Goal: Task Accomplishment & Management: Use online tool/utility

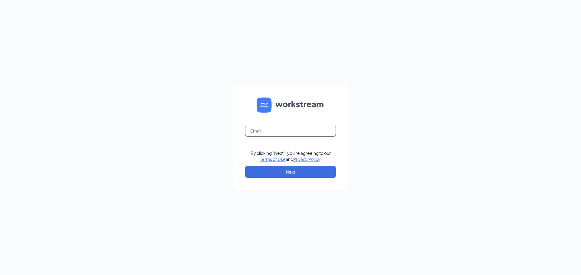
click at [267, 132] on input "text" at bounding box center [290, 131] width 91 height 12
type input "liz.speer11@gmil.com"
click at [292, 175] on button "Next" at bounding box center [290, 172] width 91 height 12
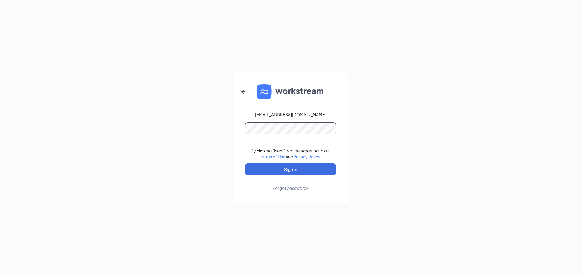
click at [245, 164] on button "Sign In" at bounding box center [290, 170] width 91 height 12
click at [290, 168] on button "Sign In" at bounding box center [290, 170] width 91 height 12
click at [203, 135] on div "liz.speer11@gmil.com Credential mismatches. By clicking "Next", you're agreeing…" at bounding box center [290, 137] width 581 height 275
click at [245, 164] on button "Sign In" at bounding box center [290, 170] width 91 height 12
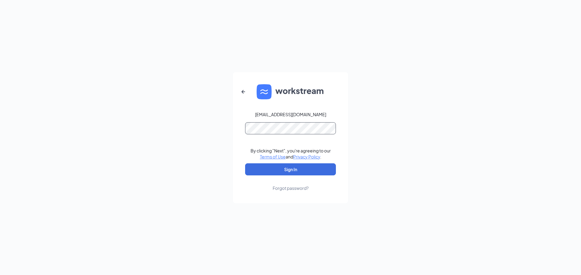
click at [245, 164] on button "Sign In" at bounding box center [290, 170] width 91 height 12
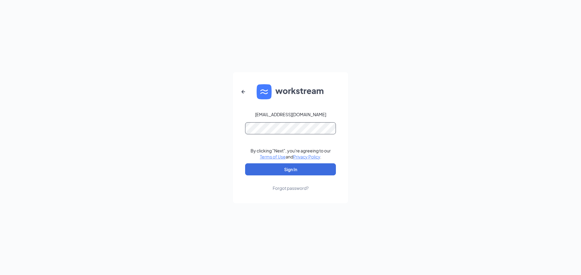
click at [245, 164] on button "Sign In" at bounding box center [290, 170] width 91 height 12
click at [244, 92] on icon "ArrowLeftNew" at bounding box center [243, 92] width 4 height 4
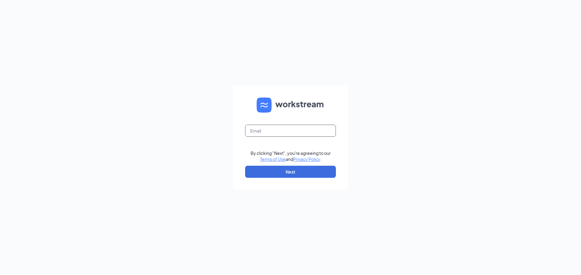
click at [261, 133] on input "text" at bounding box center [290, 131] width 91 height 12
type input "liz.speer11@gmail.com"
click at [292, 173] on button "Next" at bounding box center [290, 172] width 91 height 12
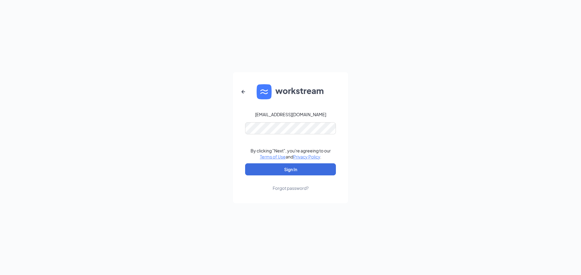
click at [308, 188] on div "Forgot password?" at bounding box center [290, 188] width 36 height 6
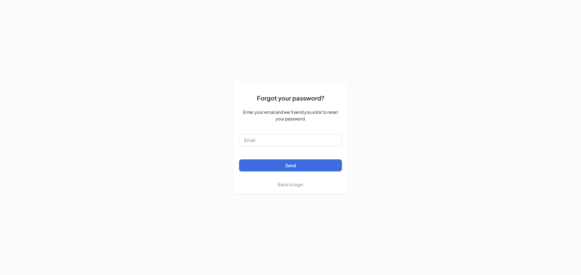
click at [259, 147] on form "Forgot your password? Enter your email and we’ll send you a link to reset your …" at bounding box center [290, 137] width 103 height 101
click at [259, 144] on input "text" at bounding box center [290, 140] width 103 height 12
type input "liz.speer11@gmail.com"
click at [239, 160] on button "Send" at bounding box center [290, 166] width 103 height 12
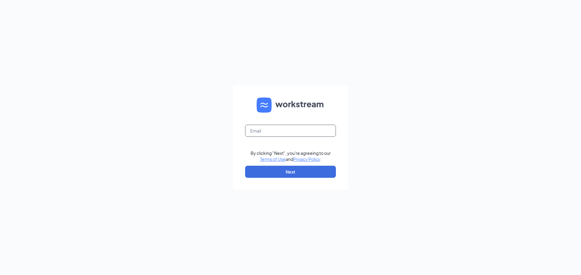
click at [269, 129] on input "text" at bounding box center [290, 131] width 91 height 12
type input "liz.speer11@gmail.com"
click at [285, 172] on button "Next" at bounding box center [290, 172] width 91 height 12
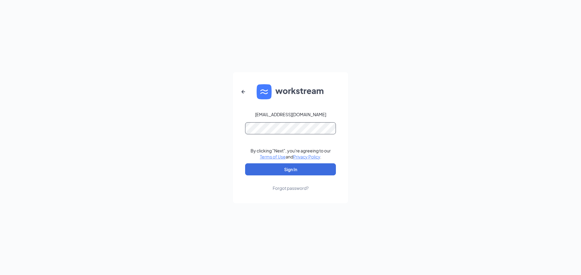
click at [245, 164] on button "Sign In" at bounding box center [290, 170] width 91 height 12
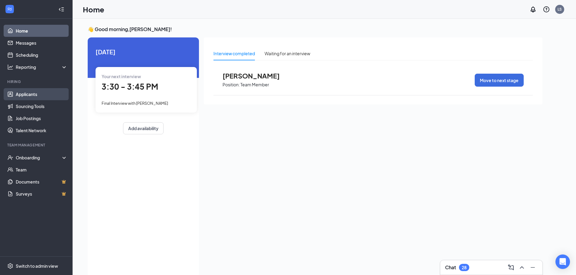
click at [30, 98] on link "Applicants" at bounding box center [42, 94] width 52 height 12
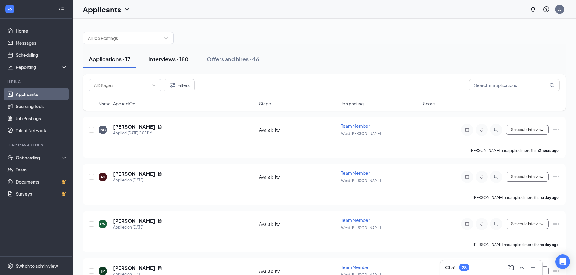
click at [163, 57] on div "Interviews · 180" at bounding box center [168, 59] width 40 height 8
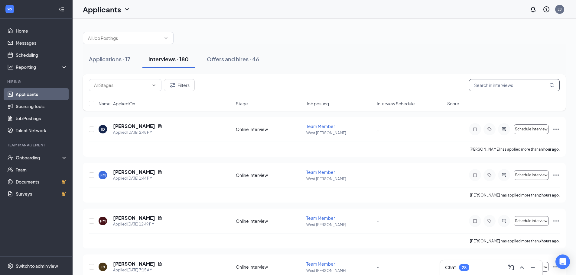
click at [500, 84] on input "text" at bounding box center [514, 85] width 91 height 12
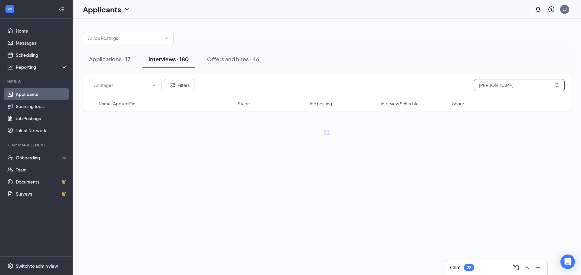
type input "[PERSON_NAME]"
drag, startPoint x: 330, startPoint y: 197, endPoint x: 306, endPoint y: 87, distance: 112.3
click at [306, 87] on div "Filters [PERSON_NAME]" at bounding box center [326, 85] width 475 height 12
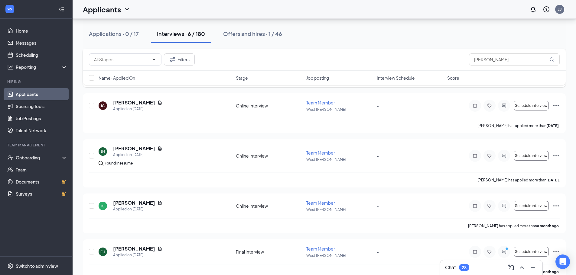
scroll to position [127, 0]
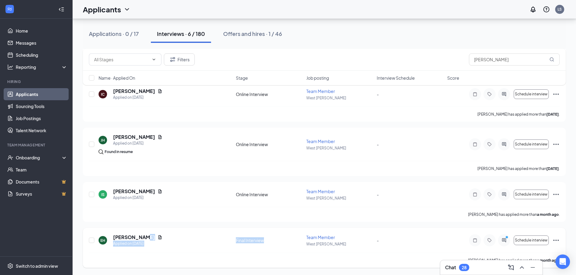
drag, startPoint x: 233, startPoint y: 240, endPoint x: 268, endPoint y: 249, distance: 35.8
click at [268, 249] on div "EH [PERSON_NAME] Applied on [DATE] Final Interview Team Member West [PERSON_NAM…" at bounding box center [324, 243] width 471 height 19
click at [379, 245] on div "EH [PERSON_NAME] Applied on [DATE] Final Interview Team Member West [PERSON_NAM…" at bounding box center [324, 243] width 471 height 19
drag, startPoint x: 370, startPoint y: 245, endPoint x: 374, endPoint y: 247, distance: 3.8
click at [374, 247] on div "EH [PERSON_NAME] Applied on [DATE] Final Interview Team Member West [PERSON_NAM…" at bounding box center [324, 243] width 471 height 19
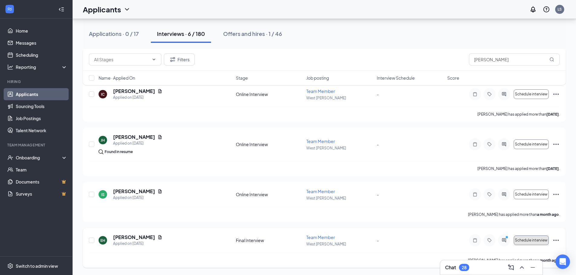
click at [533, 242] on span "Schedule interview" at bounding box center [531, 241] width 33 height 4
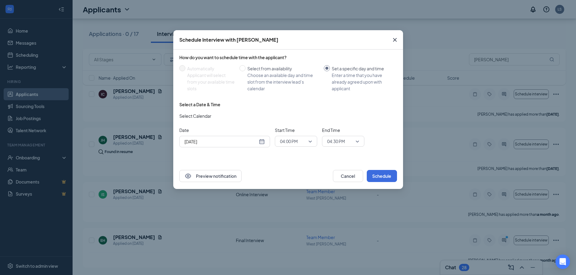
click at [262, 142] on div "[DATE]" at bounding box center [224, 141] width 80 height 7
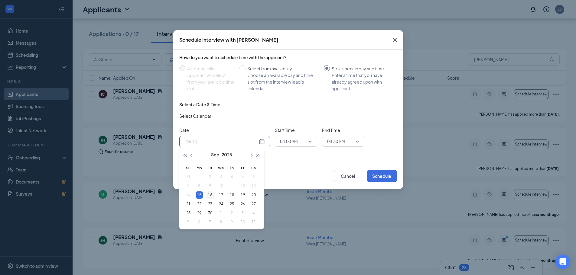
click at [209, 195] on div "16" at bounding box center [210, 195] width 7 height 7
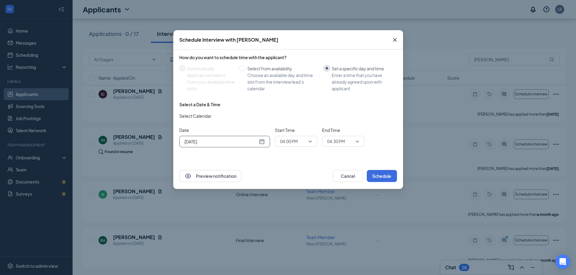
click at [311, 142] on span "04:00 PM" at bounding box center [296, 141] width 32 height 9
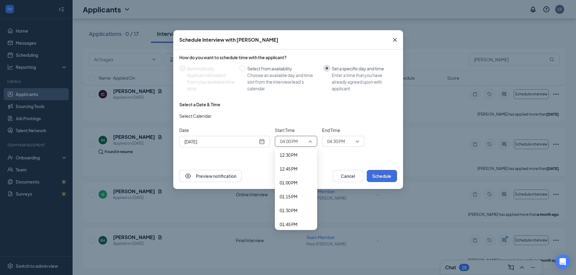
scroll to position [706, 0]
click at [294, 175] on span "01:00 PM" at bounding box center [289, 174] width 18 height 7
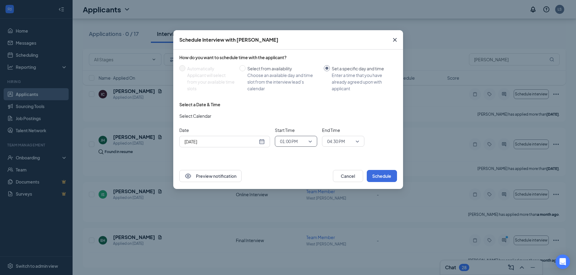
click at [353, 140] on span "04:30 PM" at bounding box center [340, 141] width 27 height 9
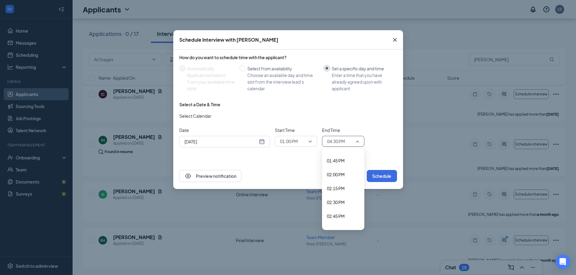
scroll to position [734, 0]
click at [340, 175] on span "01:30 PM" at bounding box center [336, 174] width 18 height 7
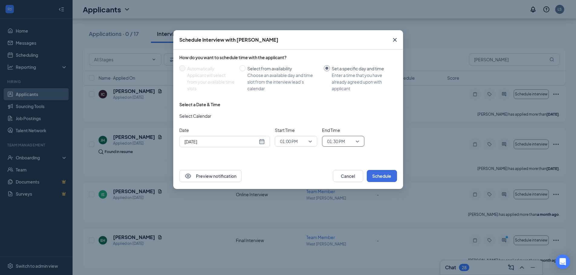
click at [314, 152] on div "How do you want to schedule time with the applicant? Automatically Applicant wi…" at bounding box center [288, 107] width 230 height 114
click at [298, 136] on input "search" at bounding box center [294, 141] width 31 height 10
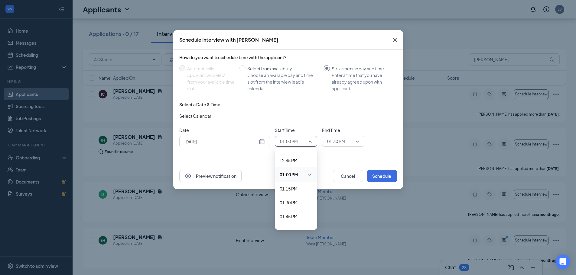
click at [269, 154] on div "How do you want to schedule time with the applicant? Automatically Applicant wi…" at bounding box center [288, 107] width 230 height 114
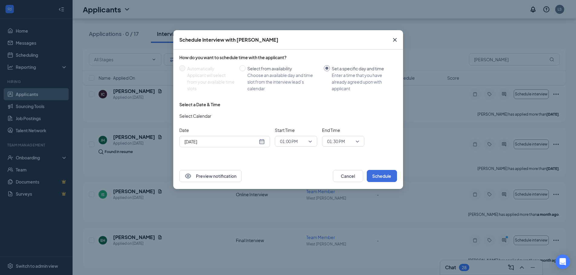
click at [262, 141] on div "[DATE]" at bounding box center [224, 141] width 80 height 7
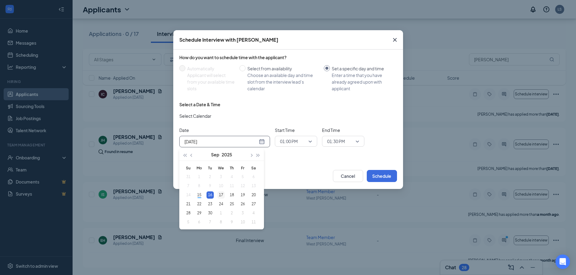
type input "[DATE]"
click at [218, 193] on div "17" at bounding box center [220, 195] width 7 height 7
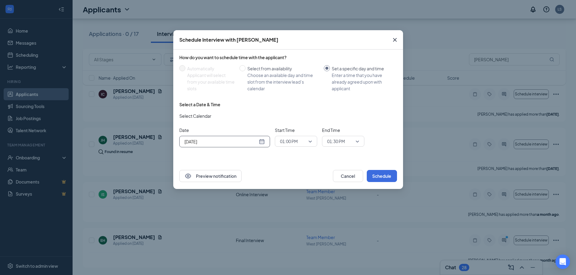
click at [304, 142] on span "01:00 PM" at bounding box center [293, 141] width 27 height 9
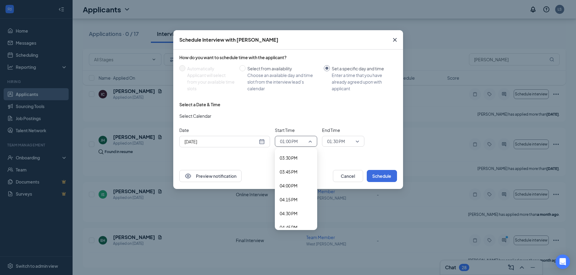
scroll to position [888, 0]
click at [296, 187] on span "04:30 PM" at bounding box center [289, 188] width 18 height 7
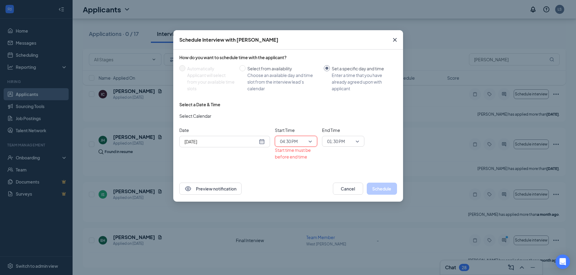
click at [350, 142] on span "01:30 PM" at bounding box center [340, 141] width 27 height 9
click at [341, 188] on span "05:00 PM" at bounding box center [336, 188] width 18 height 7
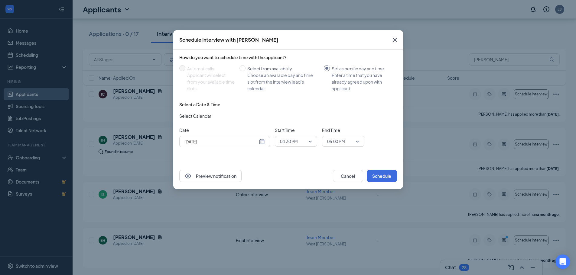
click at [370, 149] on div "Select a Date & Time Select Calendar Date [DATE] [DATE] Su Mo Tu We Th Fr Sa 31…" at bounding box center [288, 127] width 218 height 51
click at [382, 174] on button "Schedule" at bounding box center [382, 176] width 30 height 12
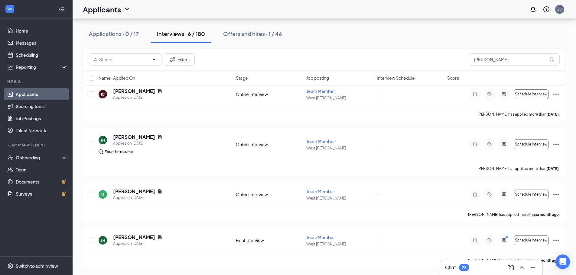
click at [468, 266] on div "28" at bounding box center [464, 267] width 10 height 7
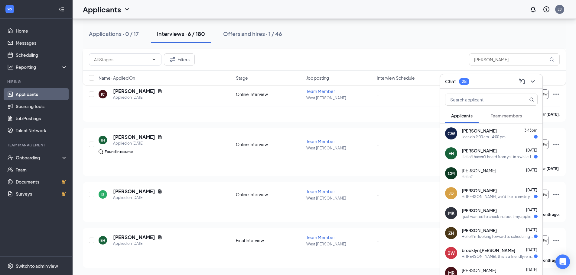
click at [470, 133] on span "[PERSON_NAME]" at bounding box center [479, 131] width 35 height 6
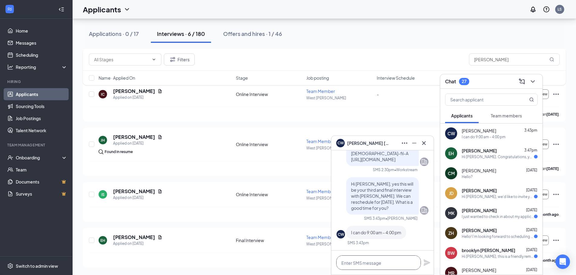
click at [352, 268] on textarea at bounding box center [378, 263] width 85 height 15
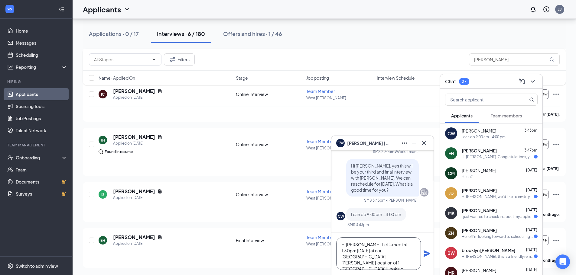
type textarea "Hi [PERSON_NAME]! Let's meet at 1:30pm [DATE] at our [GEOGRAPHIC_DATA][PERSON_N…"
click at [426, 253] on icon "Plane" at bounding box center [427, 254] width 7 height 7
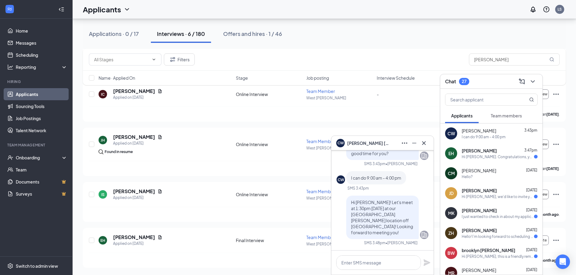
scroll to position [0, 0]
click at [413, 144] on icon "Minimize" at bounding box center [414, 143] width 7 height 7
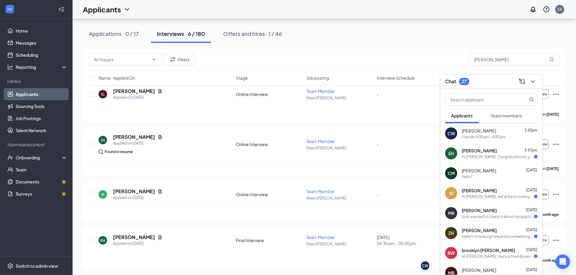
click at [503, 153] on div "[PERSON_NAME] 3:47pm" at bounding box center [500, 151] width 76 height 6
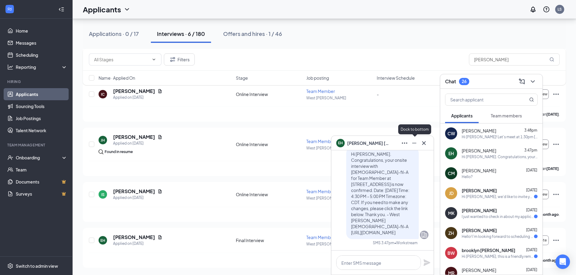
click at [413, 143] on icon "Minimize" at bounding box center [414, 143] width 4 height 1
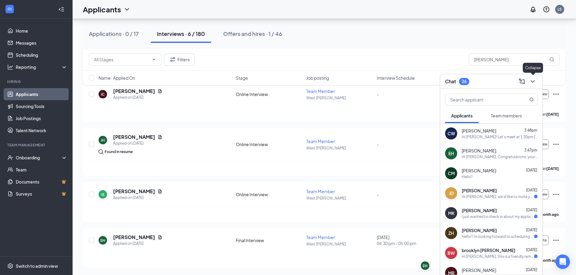
click at [534, 81] on icon "ChevronDown" at bounding box center [532, 81] width 7 height 7
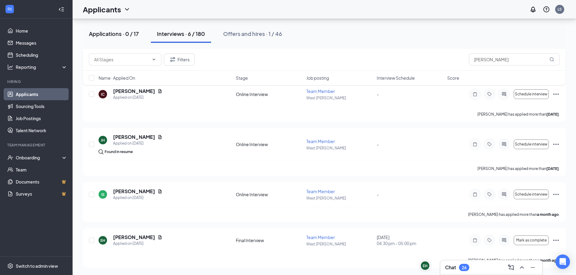
click at [130, 32] on div "Applications · 0 / 17" at bounding box center [114, 34] width 50 height 8
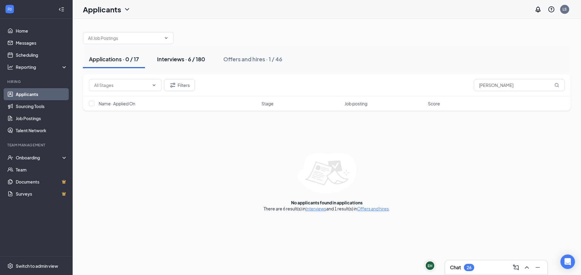
click at [191, 55] on button "Interviews · 6 / 180" at bounding box center [181, 59] width 60 height 18
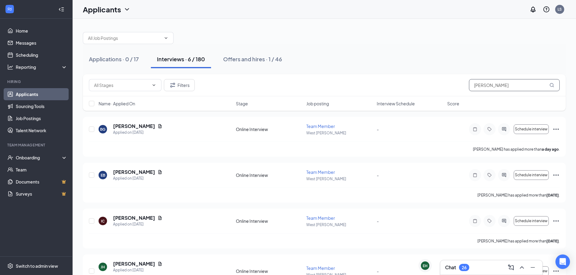
drag, startPoint x: 465, startPoint y: 93, endPoint x: 411, endPoint y: 93, distance: 53.8
click at [411, 93] on div "Filters [PERSON_NAME]" at bounding box center [324, 85] width 483 height 22
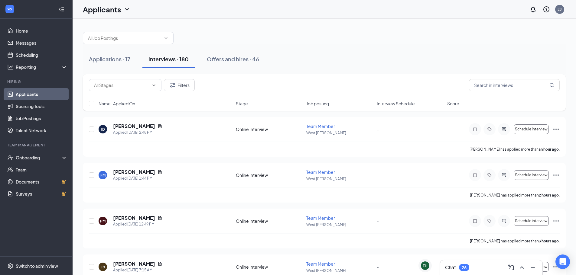
click at [347, 90] on div "Filters" at bounding box center [324, 85] width 471 height 12
click at [98, 58] on div "Applications · 17" at bounding box center [109, 59] width 41 height 8
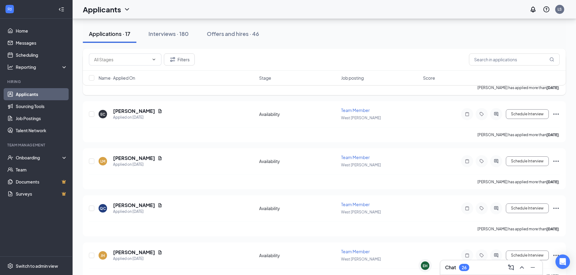
scroll to position [645, 0]
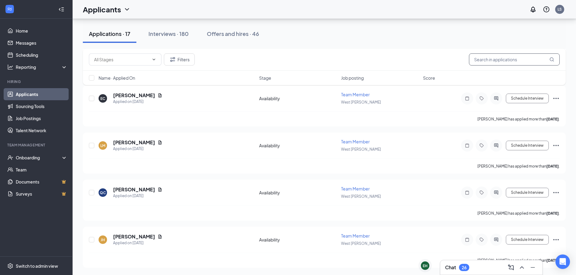
click at [506, 59] on input "text" at bounding box center [514, 60] width 91 height 12
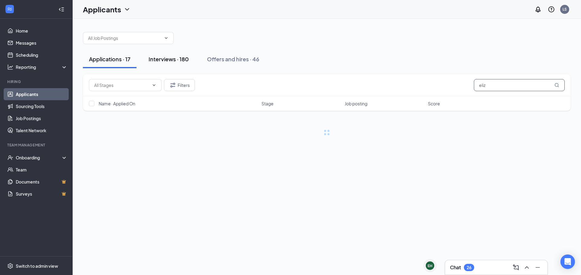
type input "eliz"
click at [180, 61] on div "Interviews · 180" at bounding box center [168, 59] width 40 height 8
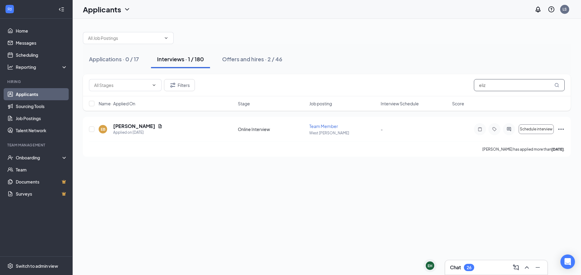
drag, startPoint x: 501, startPoint y: 84, endPoint x: 428, endPoint y: 86, distance: 72.9
click at [428, 86] on div "Filters eliz" at bounding box center [326, 85] width 475 height 12
type input "[PERSON_NAME]"
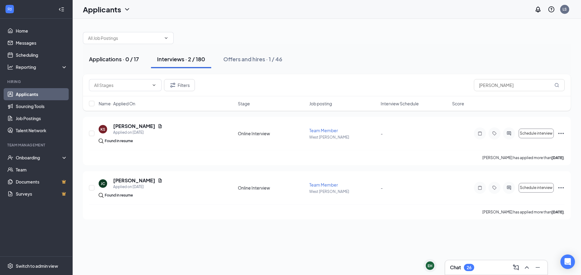
click at [119, 62] on div "Applications · 0 / 17" at bounding box center [114, 59] width 50 height 8
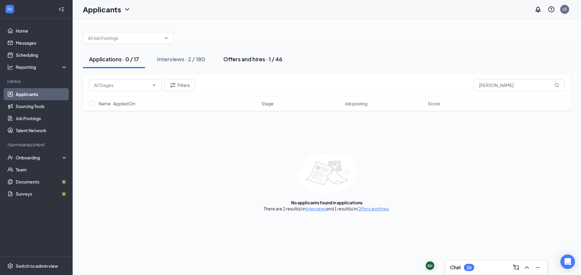
click at [235, 57] on div "Offers and hires · 1 / 46" at bounding box center [252, 59] width 59 height 8
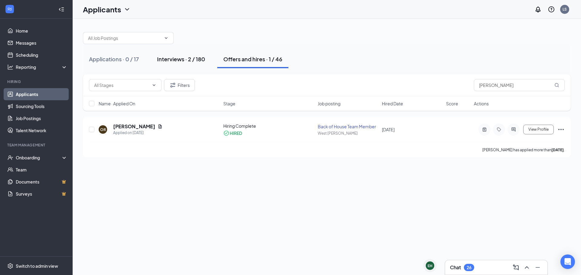
click at [184, 57] on div "Interviews · 2 / 180" at bounding box center [181, 59] width 48 height 8
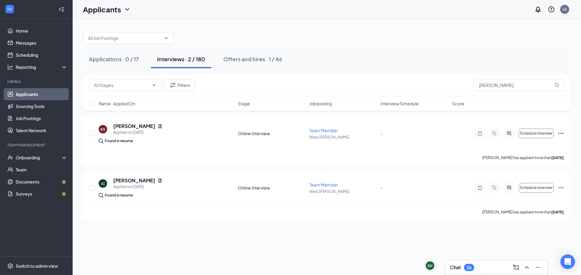
click at [181, 67] on button "Interviews · 2 / 180" at bounding box center [181, 59] width 60 height 18
drag, startPoint x: 105, startPoint y: 54, endPoint x: 106, endPoint y: 58, distance: 4.9
click at [105, 54] on button "Applications · 0 / 17" at bounding box center [114, 59] width 62 height 18
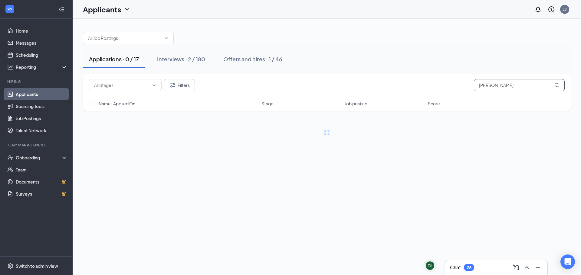
drag, startPoint x: 503, startPoint y: 86, endPoint x: 324, endPoint y: 88, distance: 179.6
click at [324, 88] on div "Filters [PERSON_NAME]" at bounding box center [326, 85] width 475 height 12
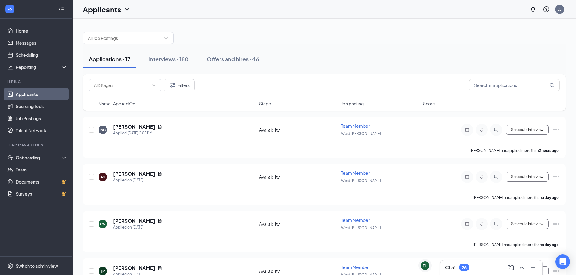
click at [301, 59] on div "Applications · 17 Interviews · 180 Offers and hires · 46" at bounding box center [324, 59] width 483 height 18
click at [158, 176] on icon "Document" at bounding box center [160, 174] width 5 height 5
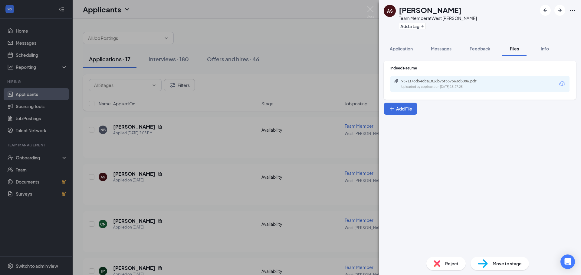
click at [422, 102] on div "Indeed Resume 9571f76d54dca1816b75f337563d5086.pdf Uploaded by applicant on [DA…" at bounding box center [479, 82] width 192 height 42
click at [425, 85] on div "Uploaded by applicant on [DATE] 15:27:25" at bounding box center [446, 87] width 91 height 5
click at [168, 165] on div "AS [PERSON_NAME] Team Member at [GEOGRAPHIC_DATA][PERSON_NAME] Add a tag Applic…" at bounding box center [290, 137] width 581 height 275
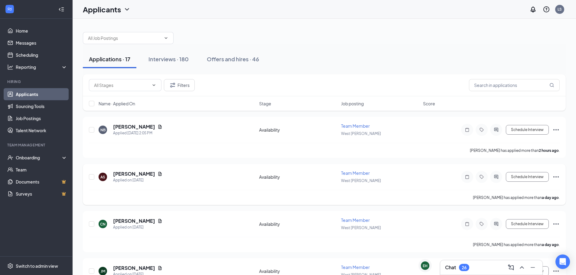
click at [557, 177] on icon "Ellipses" at bounding box center [555, 177] width 7 height 7
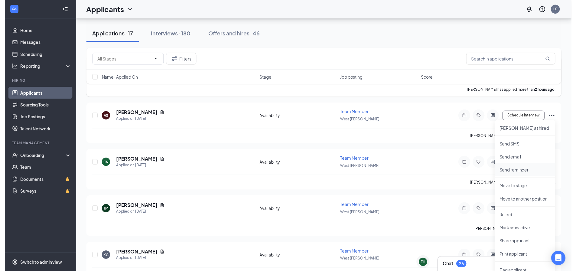
scroll to position [60, 0]
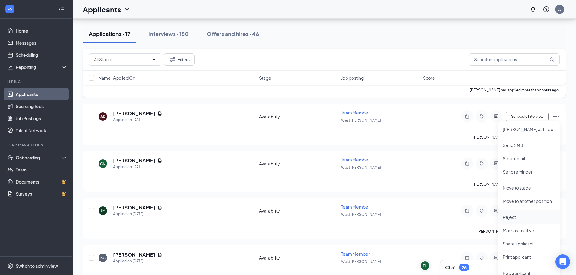
click at [512, 214] on li "Reject" at bounding box center [529, 217] width 62 height 13
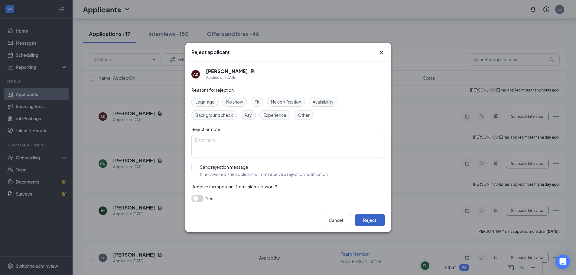
click at [370, 222] on button "Reject" at bounding box center [370, 220] width 30 height 12
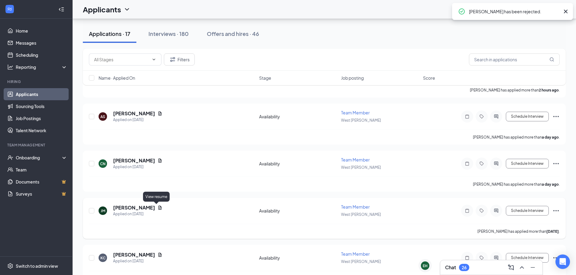
click at [158, 207] on icon "Document" at bounding box center [159, 208] width 3 height 4
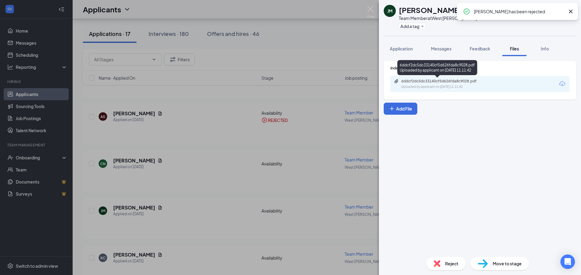
click at [446, 82] on div "6ddcf2dc5dc33140cf5d626fda8c9028.pdf" at bounding box center [443, 81] width 85 height 5
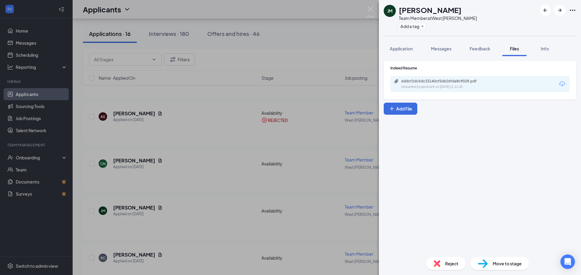
click at [246, 157] on div "[PERSON_NAME] [PERSON_NAME] Team Member at [GEOGRAPHIC_DATA][PERSON_NAME] Add a…" at bounding box center [290, 137] width 581 height 275
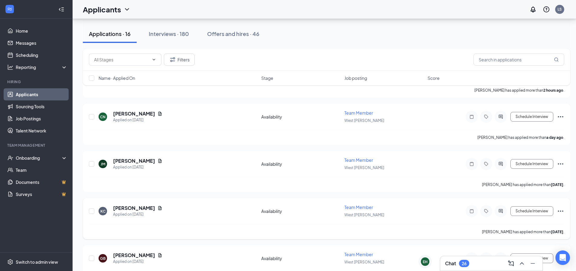
click at [560, 211] on icon "Ellipses" at bounding box center [560, 210] width 5 height 1
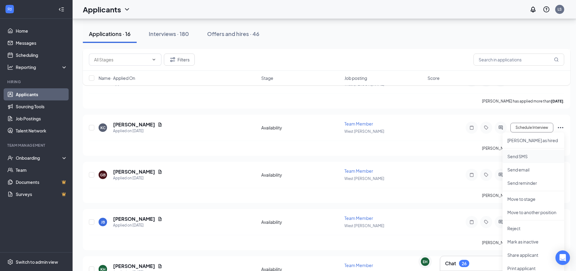
scroll to position [151, 0]
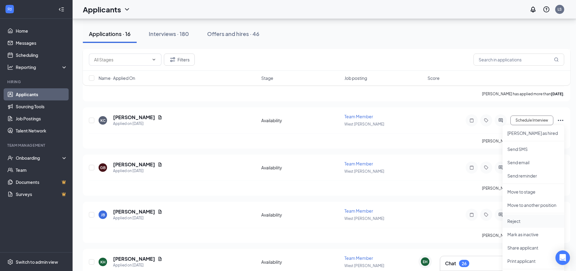
click at [514, 226] on li "Reject" at bounding box center [534, 220] width 62 height 13
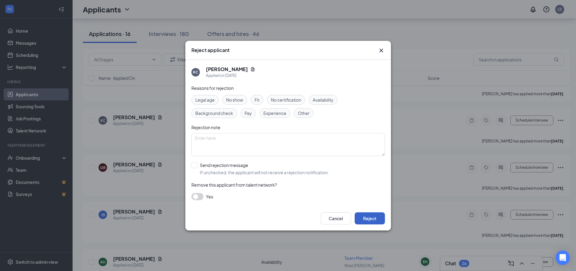
click at [361, 219] on button "Reject" at bounding box center [370, 218] width 30 height 12
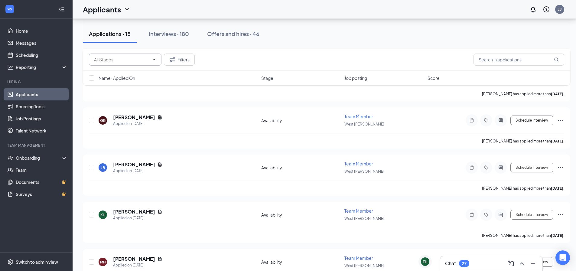
click at [143, 63] on input "text" at bounding box center [121, 59] width 55 height 7
click at [181, 63] on button "Filters" at bounding box center [179, 60] width 31 height 12
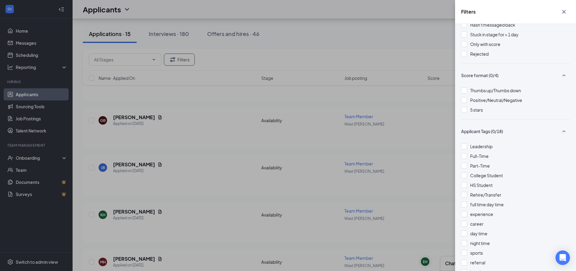
scroll to position [0, 0]
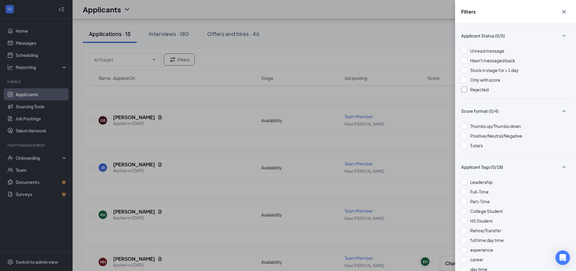
click at [465, 90] on div at bounding box center [464, 89] width 6 height 6
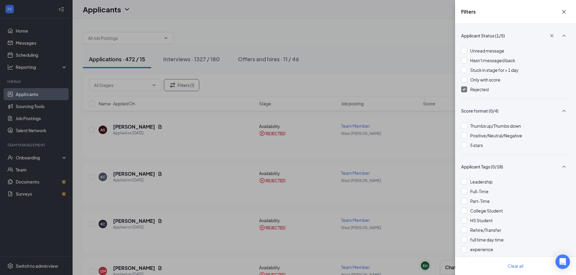
click at [141, 73] on div "Filters Applicant Status (1/5) Unread message Hasn't messaged back Stuck in sta…" at bounding box center [288, 137] width 576 height 275
click at [320, 70] on div "Filters Applicant Status (1/5) Unread message Hasn't messaged back Stuck in sta…" at bounding box center [288, 137] width 576 height 275
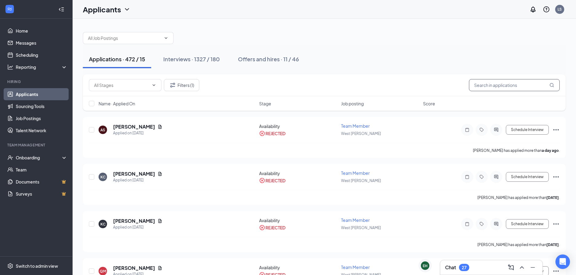
click at [522, 88] on input "text" at bounding box center [514, 85] width 91 height 12
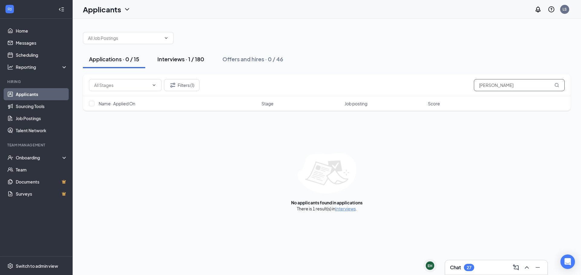
type input "[PERSON_NAME]"
click at [190, 57] on div "Interviews · 1 / 180" at bounding box center [180, 59] width 47 height 8
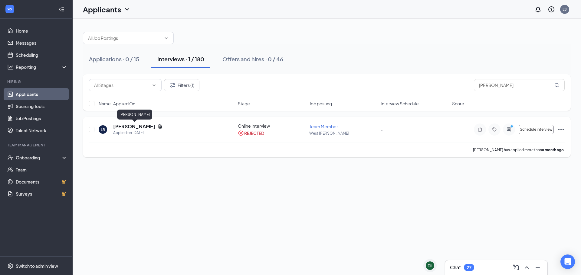
click at [141, 126] on h5 "[PERSON_NAME]" at bounding box center [134, 126] width 42 height 7
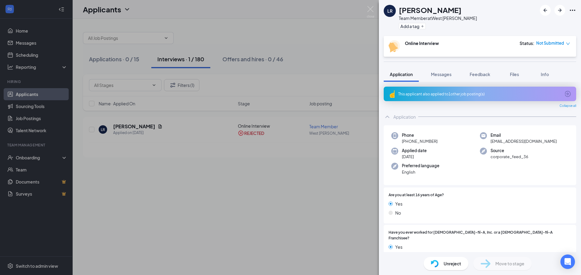
click at [164, 126] on div "LR [PERSON_NAME] Team Member at [GEOGRAPHIC_DATA][PERSON_NAME] Add a tag Online…" at bounding box center [290, 137] width 581 height 275
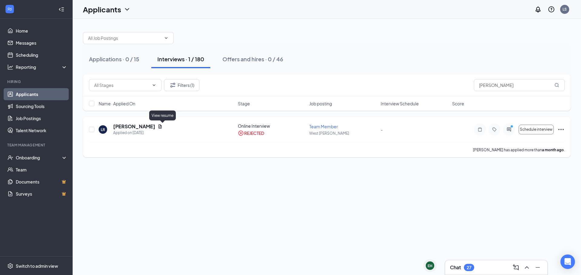
click at [162, 126] on icon "Document" at bounding box center [160, 126] width 5 height 5
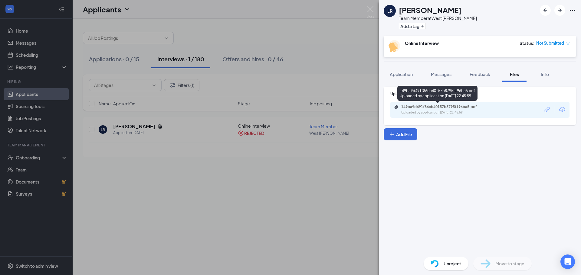
click at [420, 106] on div "149ba9d491f86cb40157b8795f196ba5.pdf" at bounding box center [443, 107] width 85 height 5
click at [272, 207] on div "LR [PERSON_NAME] Team Member at [GEOGRAPHIC_DATA][PERSON_NAME] Add a tag Online…" at bounding box center [290, 137] width 581 height 275
